Goal: Transaction & Acquisition: Book appointment/travel/reservation

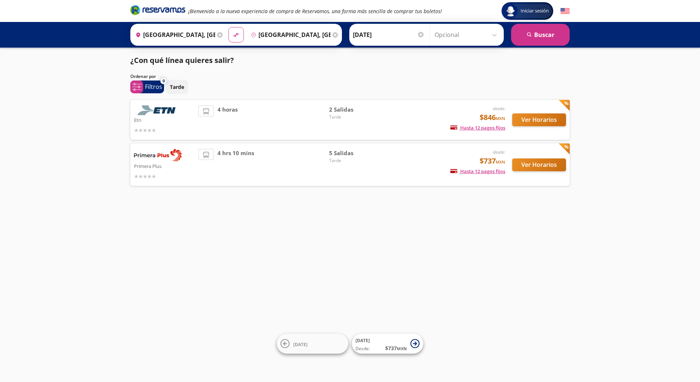
drag, startPoint x: 520, startPoint y: 266, endPoint x: 522, endPoint y: 262, distance: 5.1
click at [520, 266] on div "Iniciar sesión Iniciar sesión ¡Bienvenido a la nueva experiencia de compra de R…" at bounding box center [350, 191] width 700 height 382
click at [155, 152] on img at bounding box center [158, 155] width 48 height 12
click at [539, 168] on button "Ver Horarios" at bounding box center [539, 164] width 54 height 13
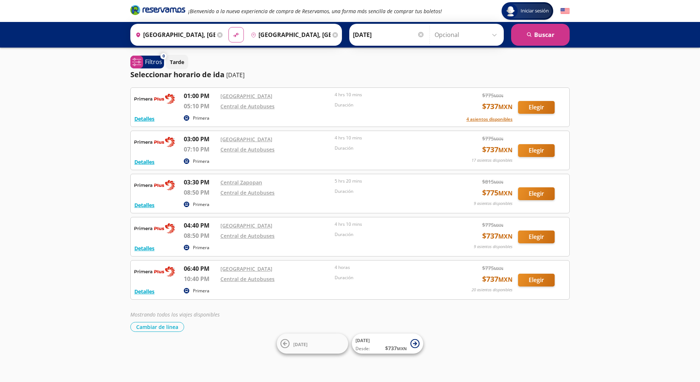
click at [640, 107] on div "Iniciar sesión Iniciar sesión ¡Bienvenido a la nueva experiencia de compra de R…" at bounding box center [350, 191] width 700 height 382
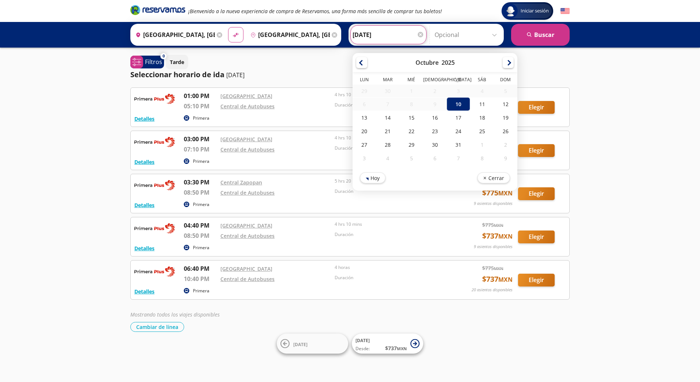
click at [389, 32] on input "[DATE]" at bounding box center [388, 35] width 72 height 18
click at [475, 109] on div "11" at bounding box center [481, 104] width 23 height 14
type input "[DATE]"
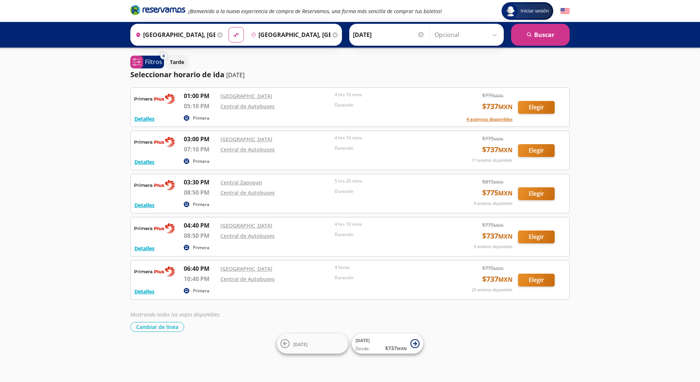
click at [486, 32] on input "Opcional" at bounding box center [467, 35] width 66 height 18
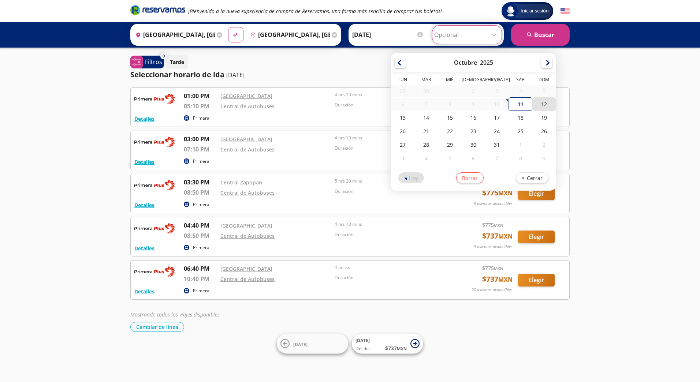
click at [547, 105] on div "12" at bounding box center [543, 104] width 23 height 14
type input "[DATE]"
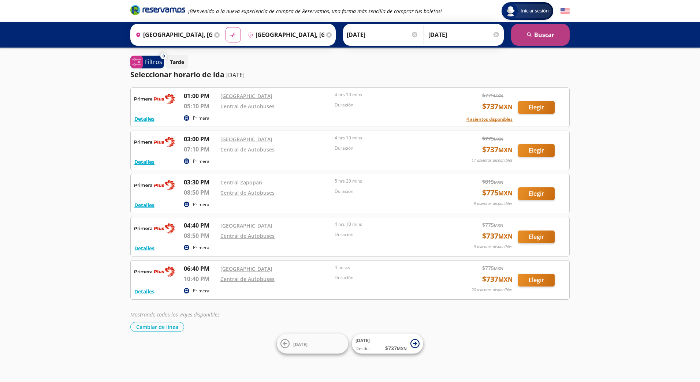
click at [546, 32] on button "search [GEOGRAPHIC_DATA]" at bounding box center [540, 35] width 59 height 22
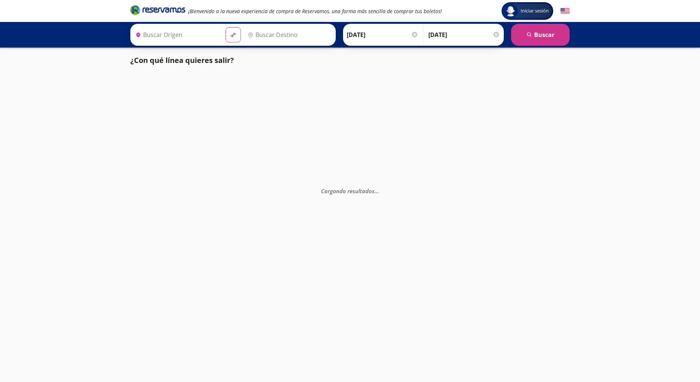
type input "[GEOGRAPHIC_DATA], [GEOGRAPHIC_DATA]"
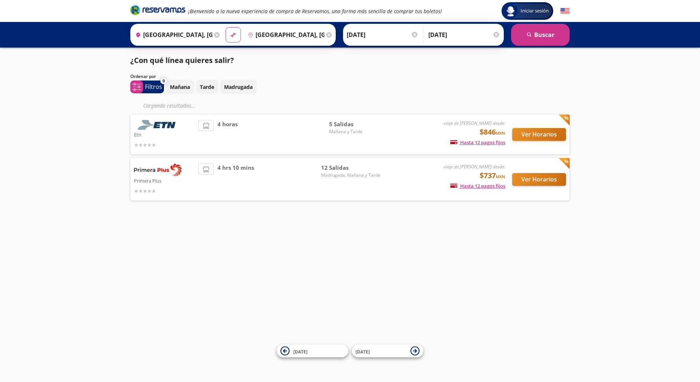
click at [617, 89] on div "Iniciar sesión Iniciar sesión ¡Bienvenido a la nueva experiencia de compra de R…" at bounding box center [350, 191] width 700 height 382
click at [540, 183] on button "Ver Horarios" at bounding box center [539, 179] width 54 height 13
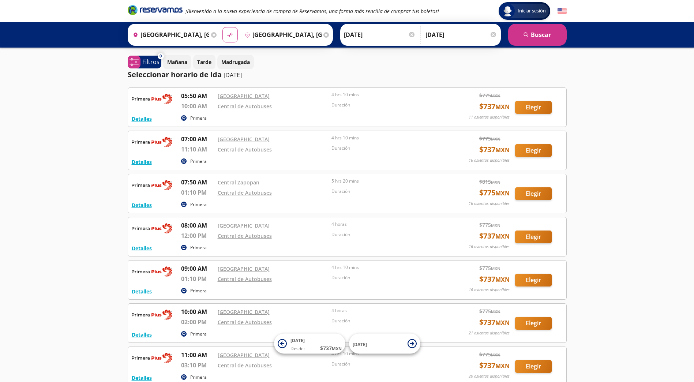
drag, startPoint x: 615, startPoint y: 267, endPoint x: 619, endPoint y: 269, distance: 4.3
click at [616, 267] on div "Iniciar sesión Iniciar sesión ¡Bienvenido a la nueva experiencia de compra de R…" at bounding box center [347, 292] width 694 height 585
click at [600, 202] on div "Iniciar sesión Iniciar sesión ¡Bienvenido a la nueva experiencia de compra de R…" at bounding box center [347, 292] width 694 height 585
click at [538, 105] on button "Elegir" at bounding box center [533, 107] width 37 height 13
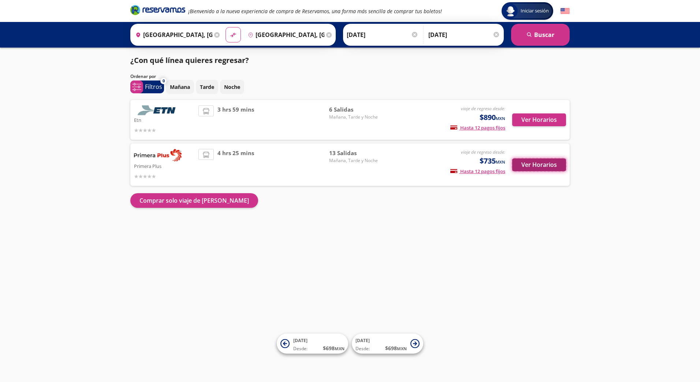
click at [552, 161] on button "Ver Horarios" at bounding box center [539, 164] width 54 height 13
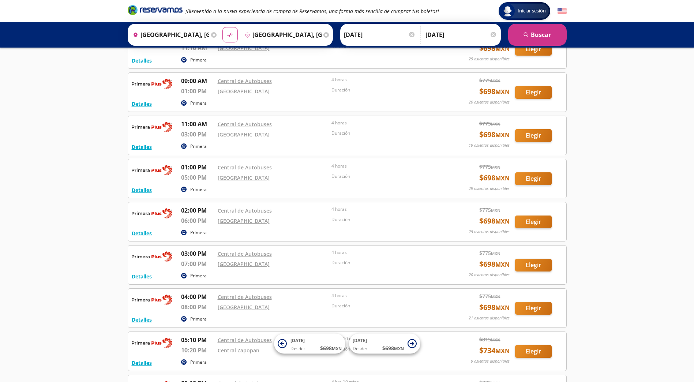
scroll to position [183, 0]
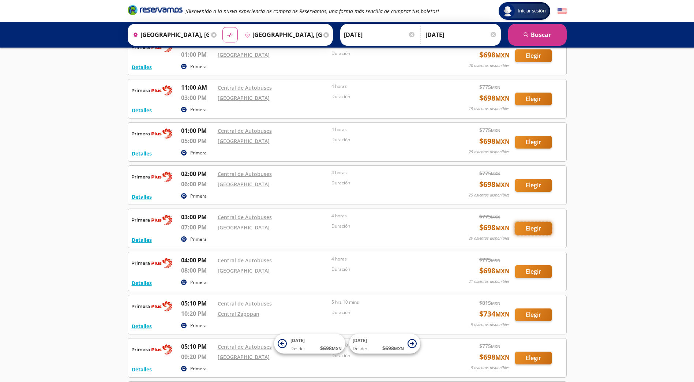
click at [541, 231] on button "Elegir" at bounding box center [533, 228] width 37 height 13
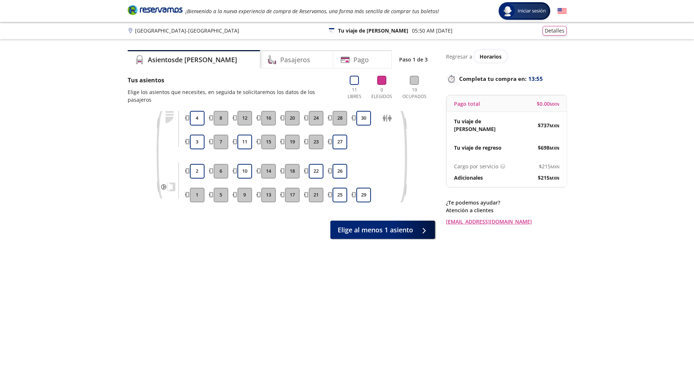
click at [436, 275] on div "Asientos de [PERSON_NAME] Pago Paso 1 de 3 Tus asientos Elige los asientos que …" at bounding box center [347, 212] width 447 height 325
click at [246, 164] on button "10" at bounding box center [245, 171] width 15 height 15
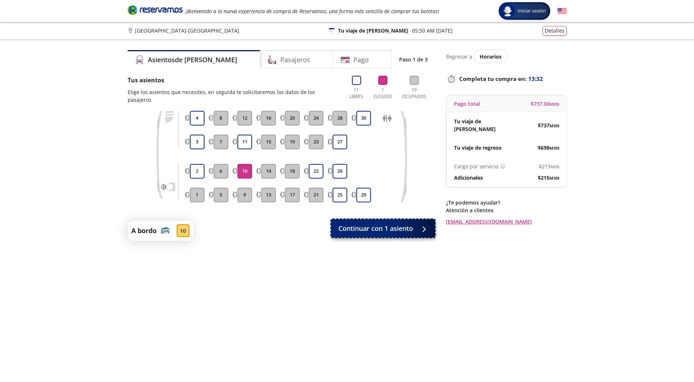
click at [410, 224] on span "Continuar con 1 asiento" at bounding box center [376, 229] width 75 height 10
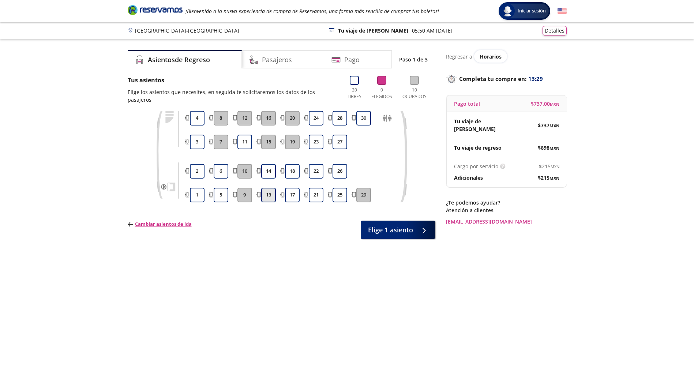
click at [270, 188] on button "13" at bounding box center [268, 195] width 15 height 15
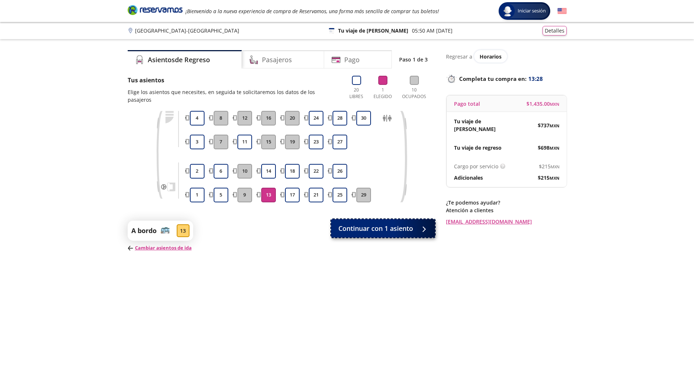
click at [421, 228] on button "Continuar con 1 asiento" at bounding box center [383, 228] width 104 height 18
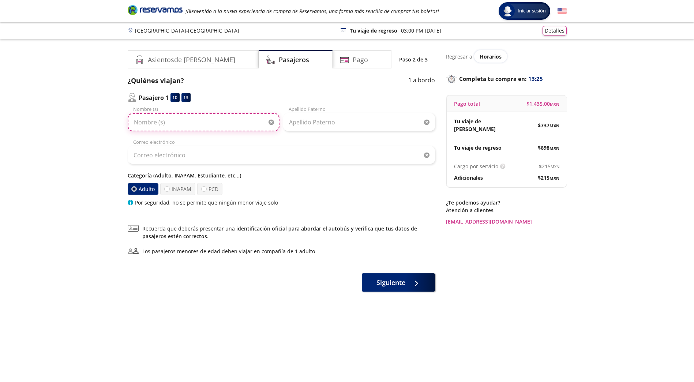
click at [230, 117] on input "Nombre (s)" at bounding box center [204, 122] width 152 height 18
type input "[PERSON_NAME]"
click at [301, 111] on div "Apellido Paterno" at bounding box center [359, 119] width 152 height 26
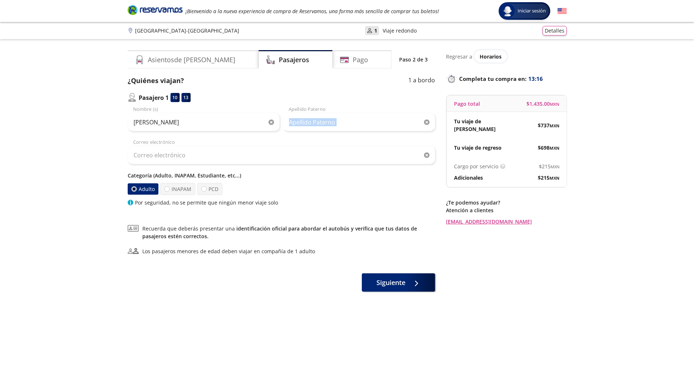
click at [301, 111] on div "Apellido Paterno" at bounding box center [359, 119] width 152 height 26
drag, startPoint x: 301, startPoint y: 111, endPoint x: 326, endPoint y: 125, distance: 28.3
click at [326, 125] on input "Apellido Paterno" at bounding box center [359, 122] width 152 height 18
click at [356, 126] on input "Apellido Paterno" at bounding box center [359, 122] width 152 height 18
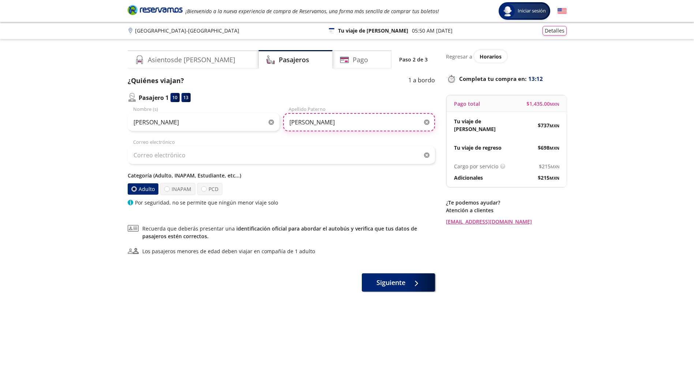
click at [356, 126] on input "[PERSON_NAME]" at bounding box center [359, 122] width 152 height 18
type input "[PERSON_NAME]"
click at [61, 150] on div "Group 9 Created with Sketch. Datos para la compra [GEOGRAPHIC_DATA] - [GEOGRAPH…" at bounding box center [347, 211] width 694 height 422
drag, startPoint x: 287, startPoint y: 139, endPoint x: 286, endPoint y: 146, distance: 6.4
click at [287, 142] on div "Correo electrónico" at bounding box center [281, 152] width 307 height 26
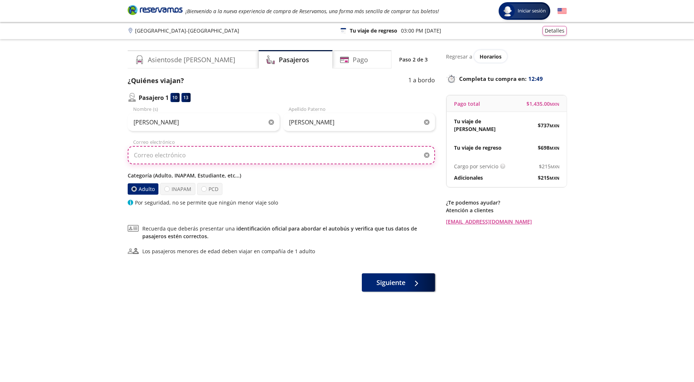
click at [279, 157] on input "Correo electrónico" at bounding box center [281, 155] width 307 height 18
type input "stu"
